Goal: Transaction & Acquisition: Subscribe to service/newsletter

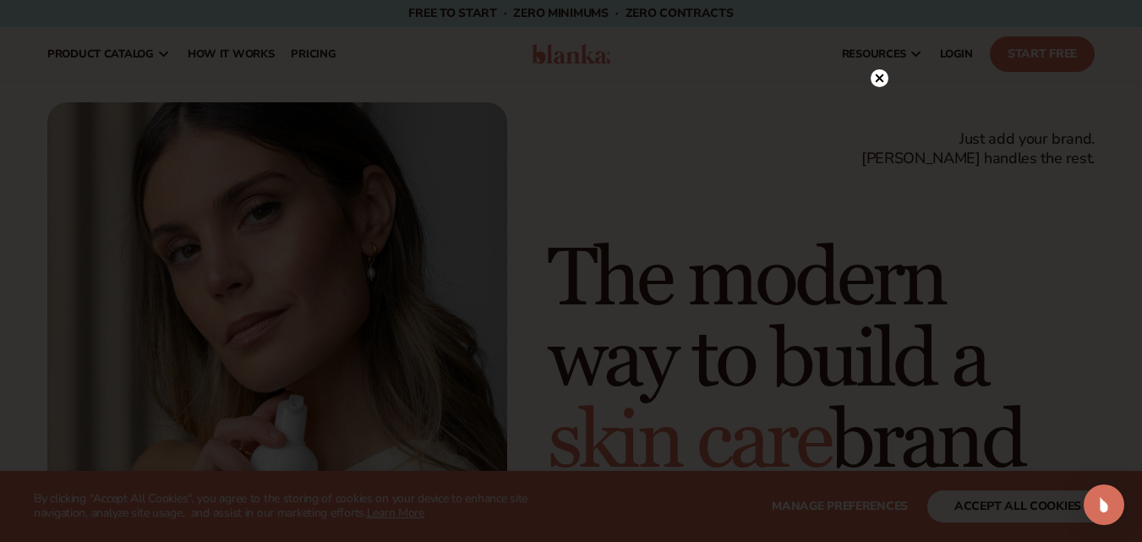
click at [886, 74] on circle at bounding box center [879, 78] width 18 height 18
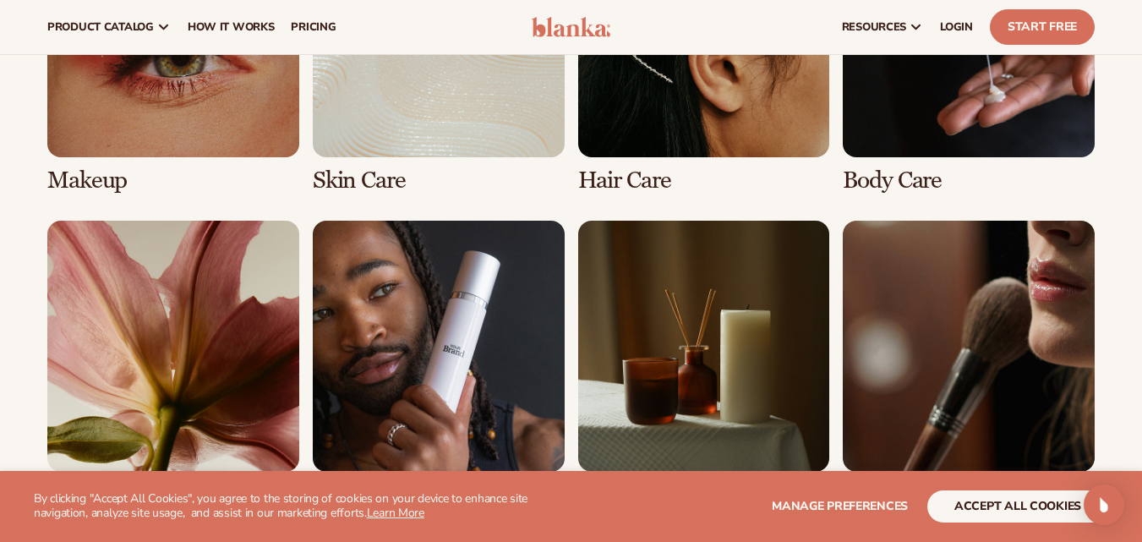
scroll to position [3296, 0]
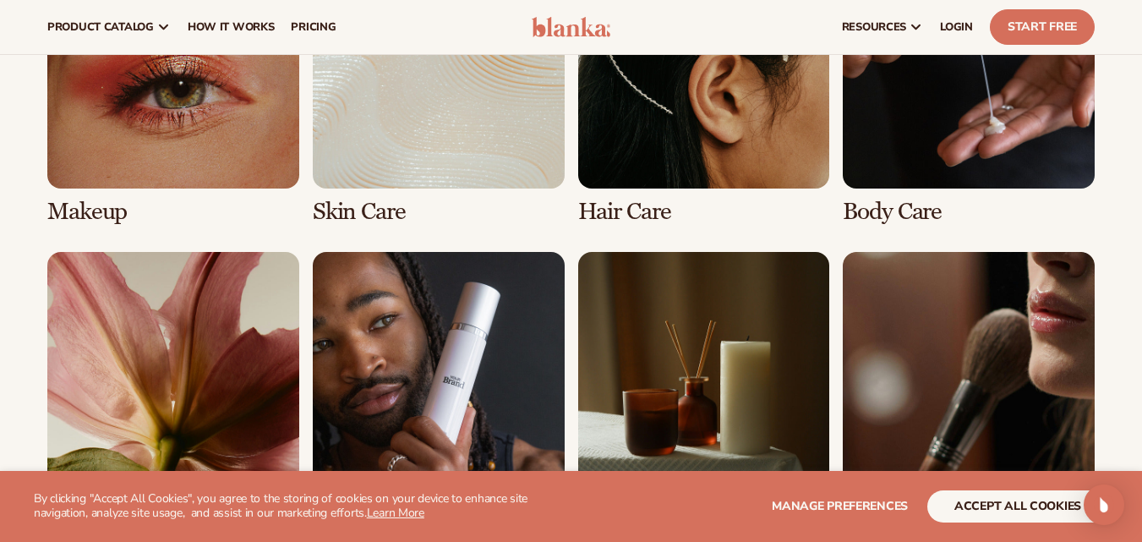
click at [911, 176] on link "4 / 8" at bounding box center [969, 81] width 252 height 288
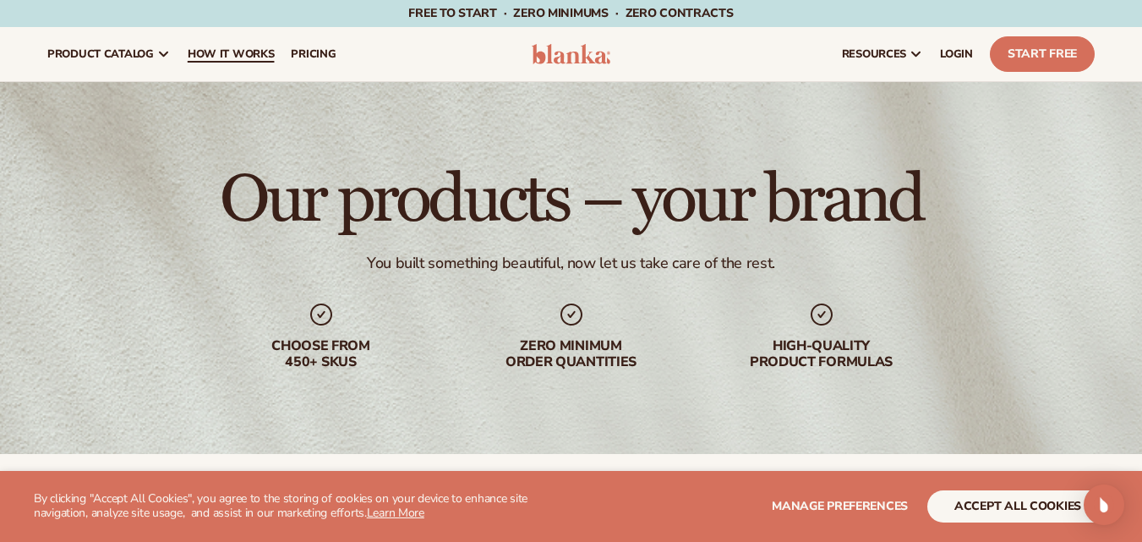
click at [265, 49] on span "How It Works" at bounding box center [231, 54] width 87 height 14
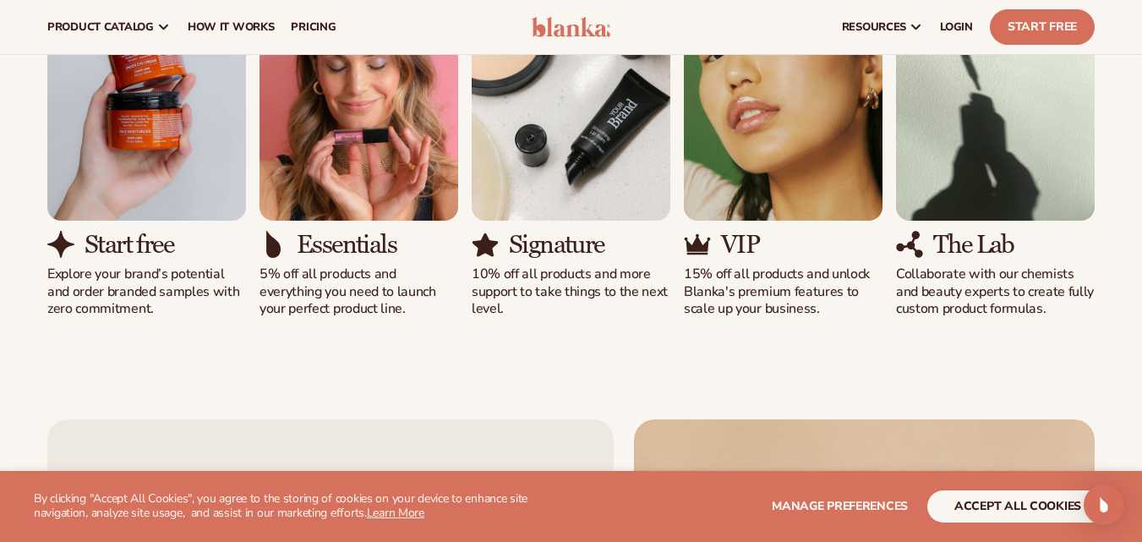
scroll to position [592, 0]
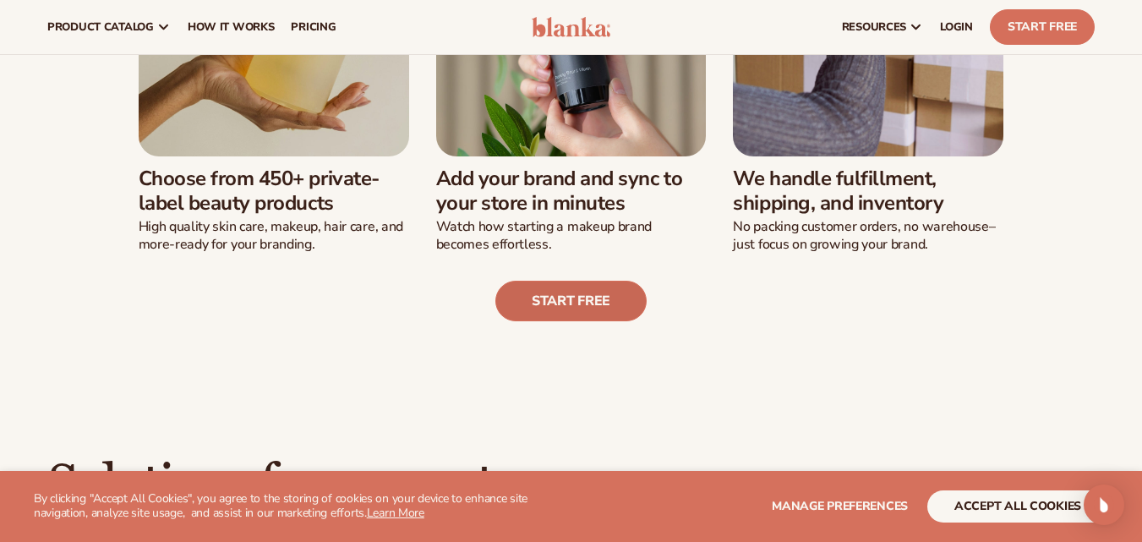
click at [579, 306] on link "Start free" at bounding box center [570, 301] width 151 height 41
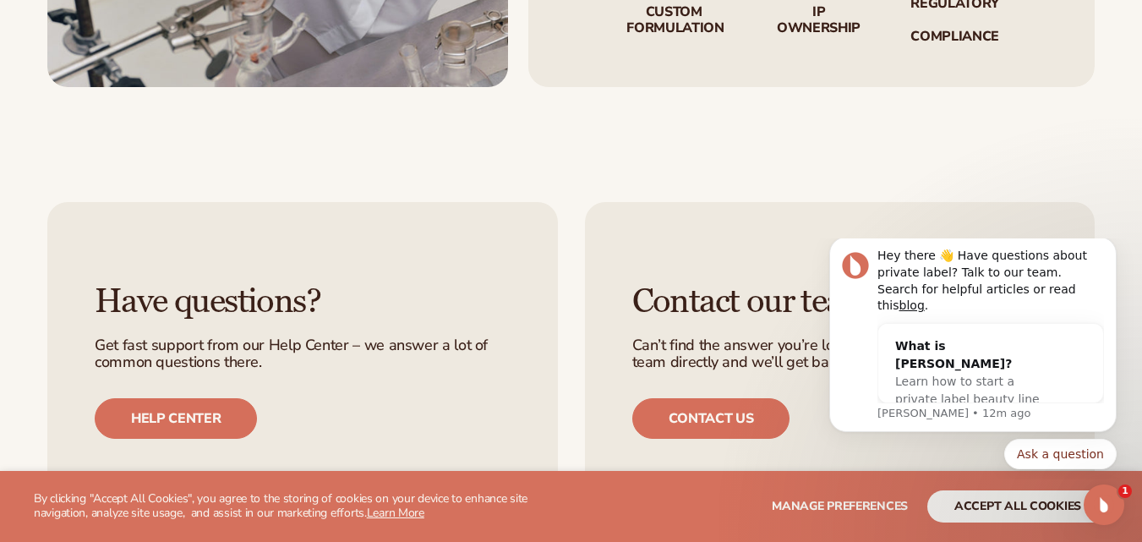
scroll to position [3296, 0]
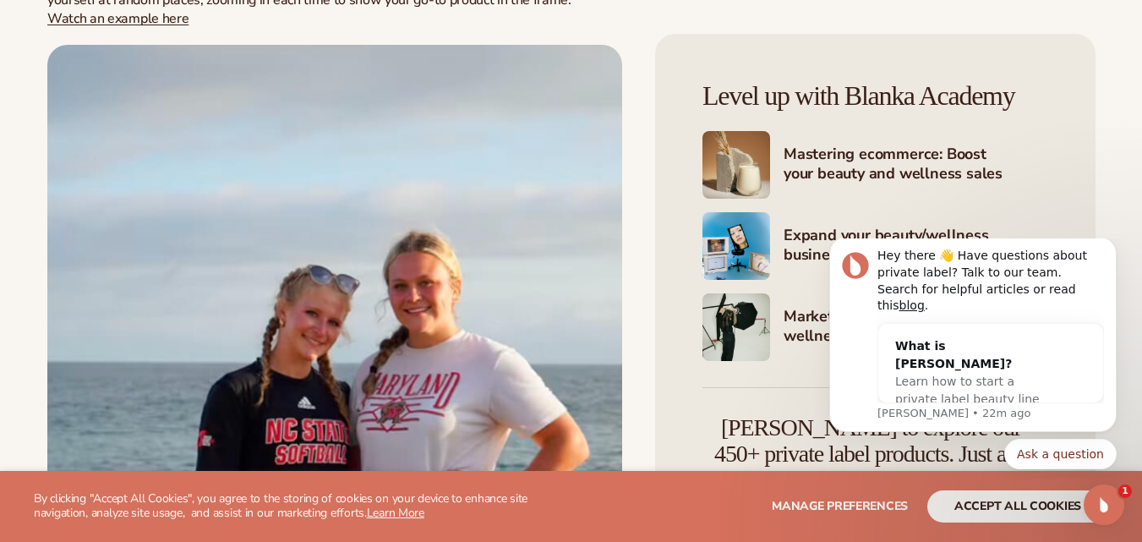
scroll to position [10311, 0]
